Goal: Complete application form

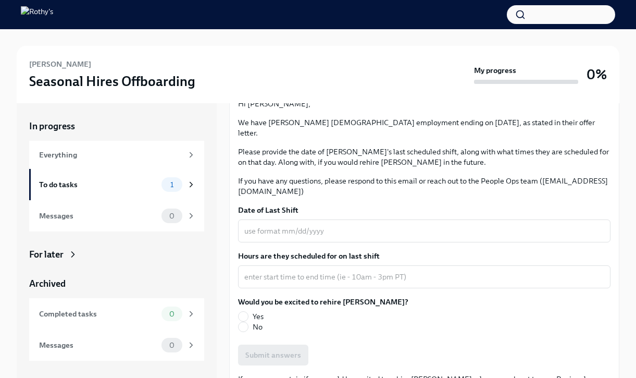
scroll to position [90, 0]
click at [245, 312] on input "Yes" at bounding box center [243, 316] width 9 height 9
radio input "true"
click at [307, 225] on textarea "Date of Last Shift" at bounding box center [424, 231] width 360 height 13
click at [395, 176] on p "If you have any questions, please respond to this email or reach out to the Peo…" at bounding box center [424, 186] width 372 height 21
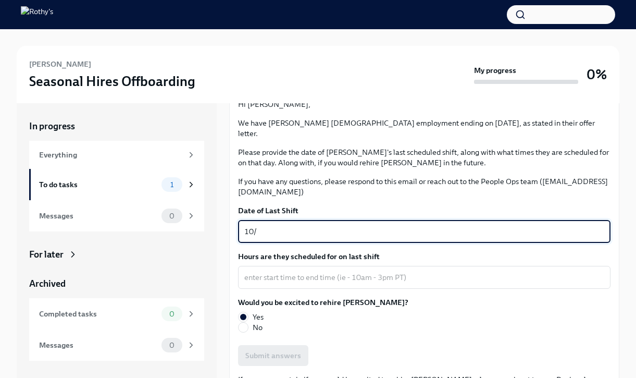
click at [349, 225] on textarea "10/" at bounding box center [424, 231] width 360 height 13
type textarea "1"
type textarea "10/17/2025"
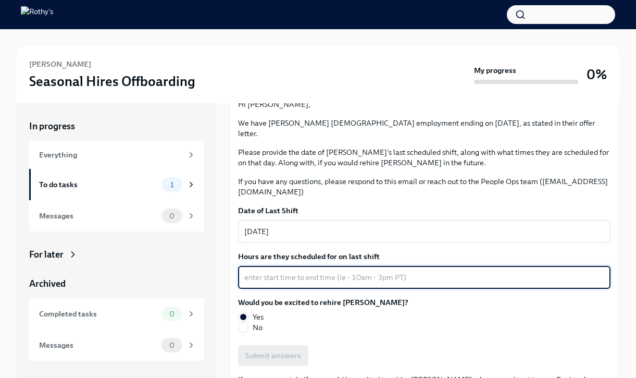
click at [358, 271] on textarea "Hours are they scheduled for on last shift" at bounding box center [424, 277] width 360 height 13
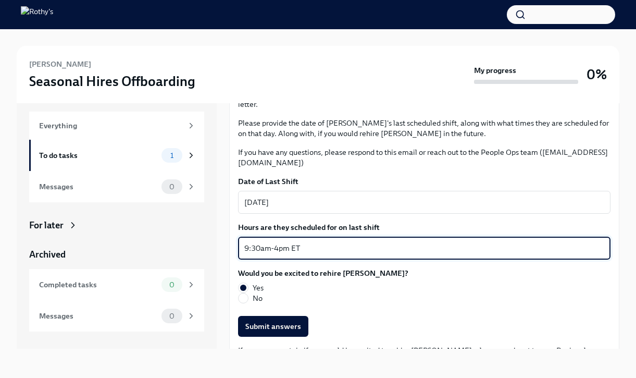
scroll to position [29, 0]
type textarea "9:30am-4pm ET"
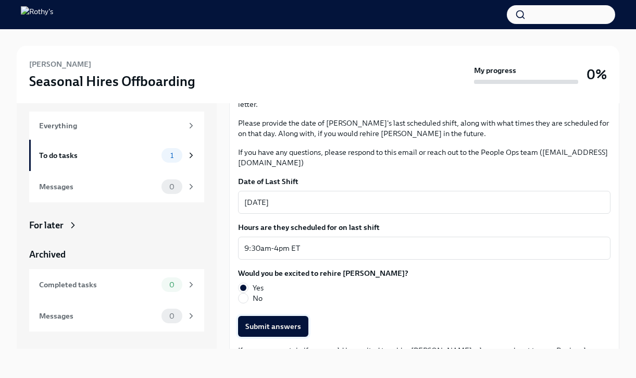
click at [282, 321] on span "Submit answers" at bounding box center [273, 326] width 56 height 10
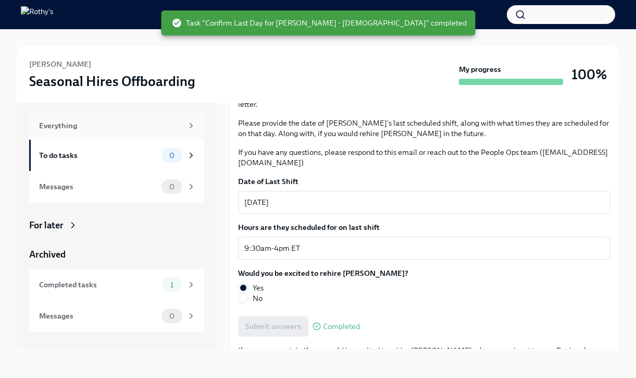
click at [70, 130] on div "Everything" at bounding box center [110, 125] width 143 height 11
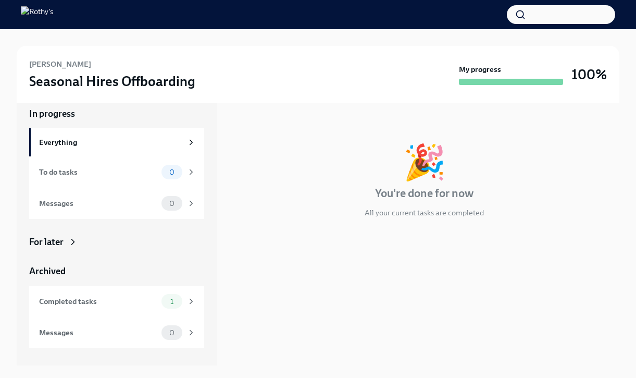
scroll to position [13, 0]
click at [82, 337] on div "Messages" at bounding box center [98, 332] width 118 height 11
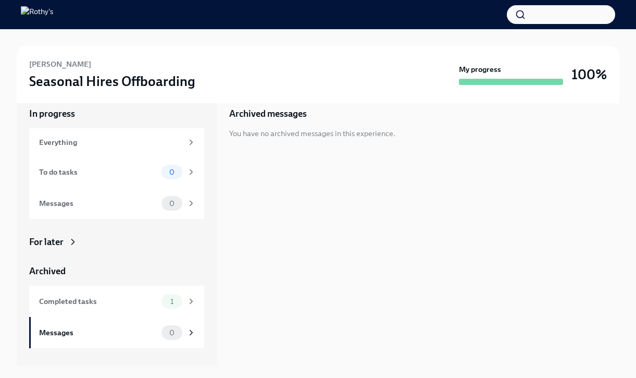
click at [68, 240] on icon at bounding box center [73, 241] width 10 height 10
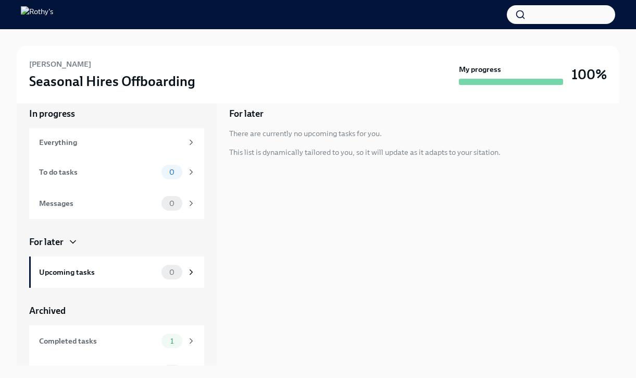
click at [379, 233] on div "For later There are currently no upcoming tasks for you. This list is dynamical…" at bounding box center [424, 228] width 390 height 275
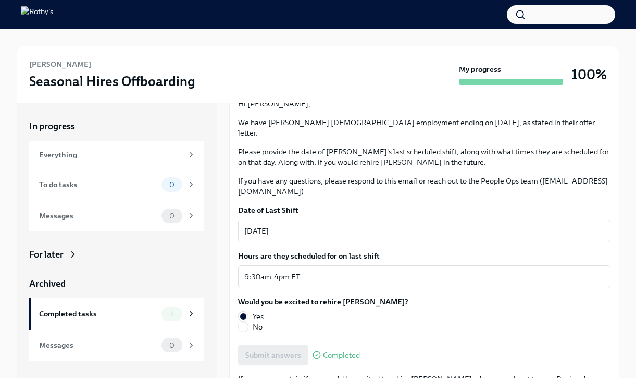
scroll to position [90, 0]
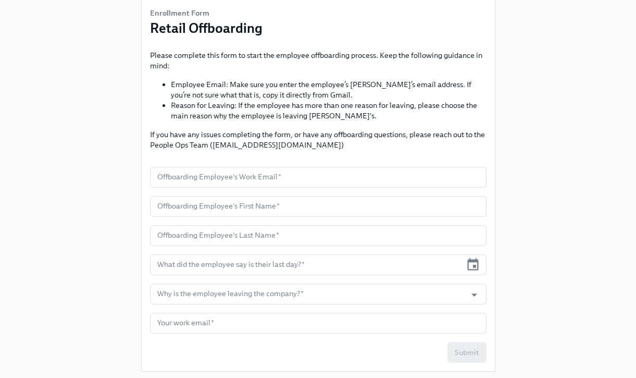
scroll to position [78, 0]
